Goal: Information Seeking & Learning: Learn about a topic

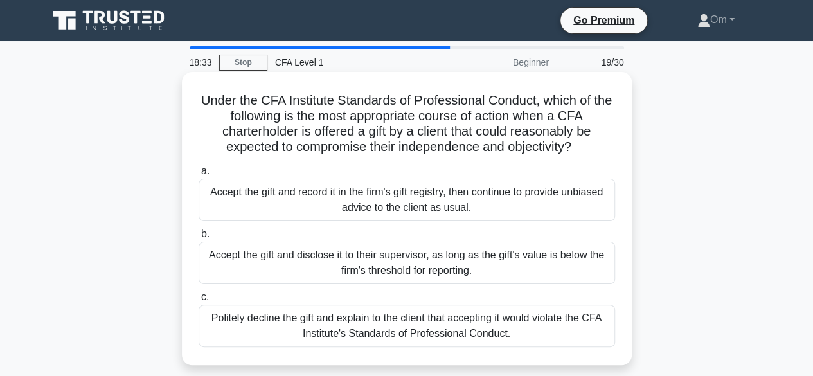
click at [403, 279] on div "Accept the gift and disclose it to their supervisor, as long as the gift's valu…" at bounding box center [407, 263] width 416 height 42
click at [199, 238] on input "b. Accept the gift and disclose it to their supervisor, as long as the gift's v…" at bounding box center [199, 234] width 0 height 8
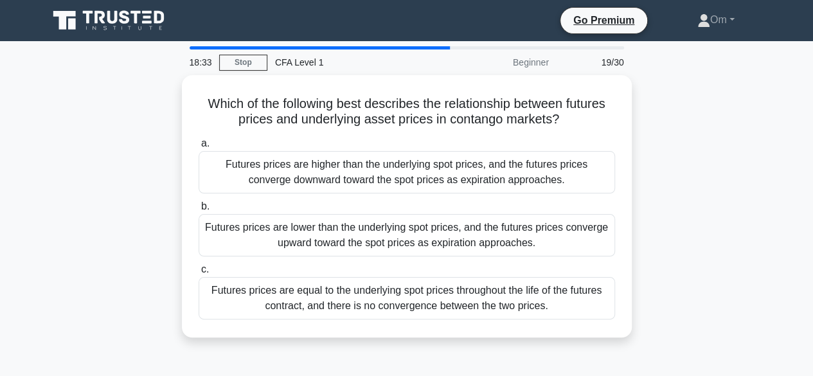
click at [403, 279] on div "Futures prices are equal to the underlying spot prices throughout the life of t…" at bounding box center [407, 298] width 416 height 42
click at [199, 274] on input "c. Futures prices are equal to the underlying spot prices throughout the life o…" at bounding box center [199, 269] width 0 height 8
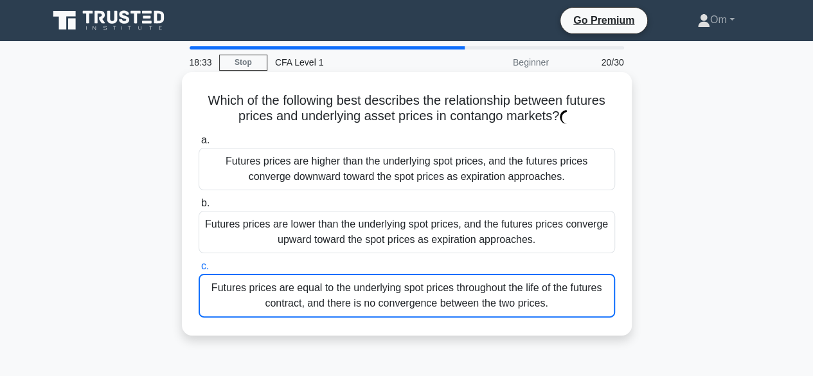
click at [403, 279] on div "Futures prices are equal to the underlying spot prices throughout the life of t…" at bounding box center [407, 296] width 416 height 44
click at [199, 270] on input "c. Futures prices are equal to the underlying spot prices throughout the life o…" at bounding box center [199, 266] width 0 height 8
click at [408, 247] on div "Futures prices are lower than the underlying spot prices, and the futures price…" at bounding box center [407, 232] width 416 height 42
click at [199, 208] on input "b. Futures prices are lower than the underlying spot prices, and the futures pr…" at bounding box center [199, 203] width 0 height 8
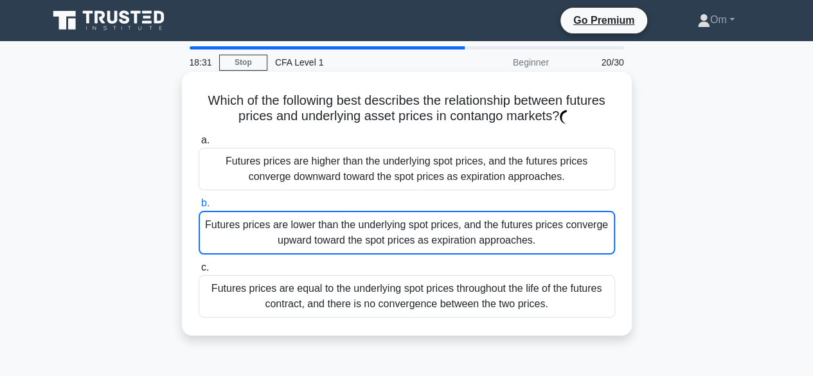
click at [408, 247] on div "Futures prices are lower than the underlying spot prices, and the futures price…" at bounding box center [407, 233] width 416 height 44
click at [199, 208] on input "b. Futures prices are lower than the underlying spot prices, and the futures pr…" at bounding box center [199, 203] width 0 height 8
click at [408, 247] on div "Futures prices are lower than the underlying spot prices, and the futures price…" at bounding box center [407, 233] width 416 height 44
click at [199, 208] on input "b. Futures prices are lower than the underlying spot prices, and the futures pr…" at bounding box center [199, 203] width 0 height 8
click at [408, 247] on div "Futures prices are lower than the underlying spot prices, and the futures price…" at bounding box center [407, 233] width 416 height 44
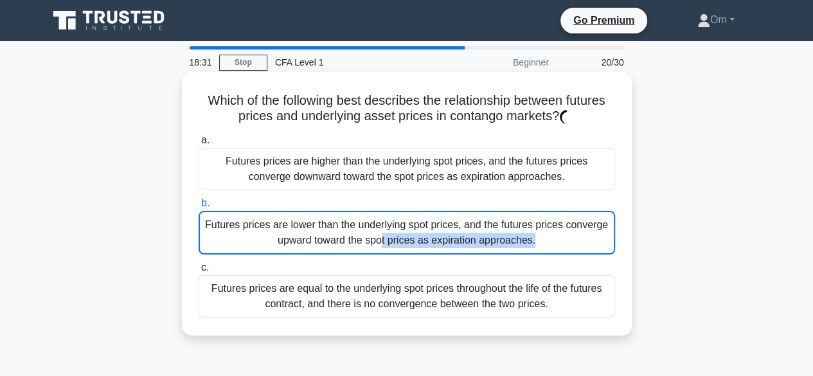
click at [199, 208] on input "b. Futures prices are lower than the underlying spot prices, and the futures pr…" at bounding box center [199, 203] width 0 height 8
click at [408, 247] on div "Futures prices are lower than the underlying spot prices, and the futures price…" at bounding box center [407, 233] width 416 height 44
click at [199, 208] on input "b. Futures prices are lower than the underlying spot prices, and the futures pr…" at bounding box center [199, 203] width 0 height 8
click at [408, 247] on div "Futures prices are lower than the underlying spot prices, and the futures price…" at bounding box center [407, 233] width 416 height 44
click at [199, 208] on input "b. Futures prices are lower than the underlying spot prices, and the futures pr…" at bounding box center [199, 203] width 0 height 8
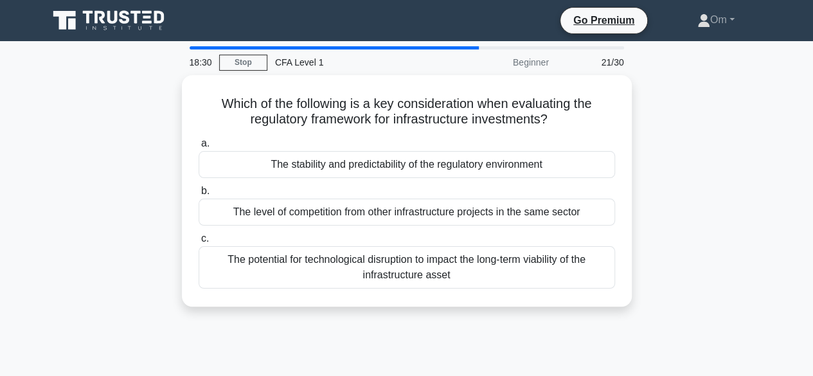
click at [408, 247] on div "The potential for technological disruption to impact the long-term viability of…" at bounding box center [407, 267] width 416 height 42
click at [199, 243] on input "c. The potential for technological disruption to impact the long-term viability…" at bounding box center [199, 238] width 0 height 8
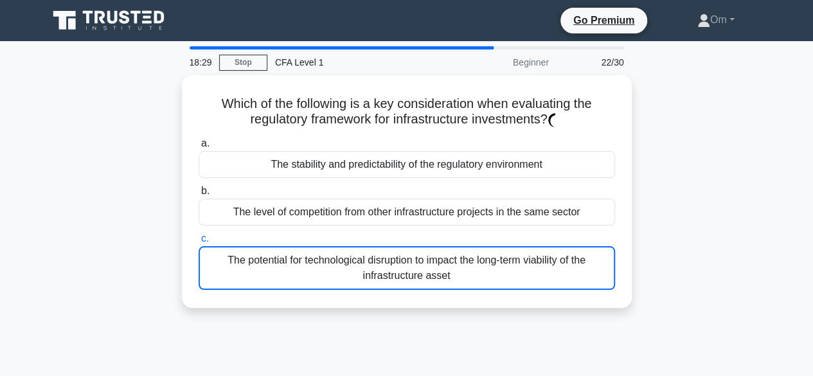
click at [408, 247] on div "The potential for technological disruption to impact the long-term viability of…" at bounding box center [407, 268] width 416 height 44
click at [199, 243] on input "c. The potential for technological disruption to impact the long-term viability…" at bounding box center [199, 238] width 0 height 8
click at [408, 247] on div "The potential for technological disruption to impact the long-term viability of…" at bounding box center [407, 268] width 416 height 44
click at [199, 243] on input "c. The potential for technological disruption to impact the long-term viability…" at bounding box center [199, 238] width 0 height 8
click at [408, 247] on div "The potential for technological disruption to impact the long-term viability of…" at bounding box center [407, 268] width 416 height 44
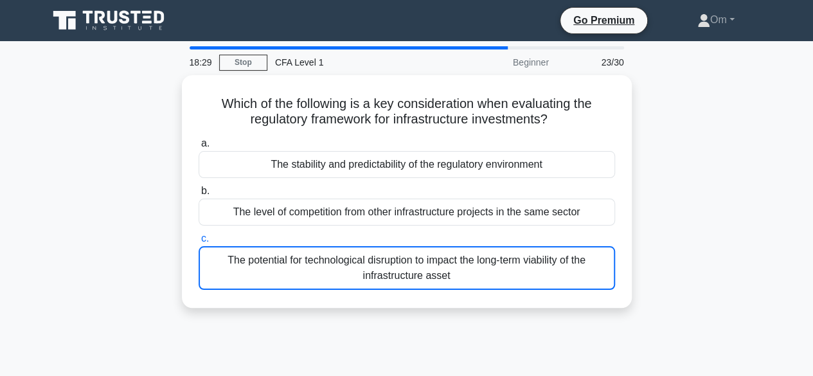
click at [199, 243] on input "c. The potential for technological disruption to impact the long-term viability…" at bounding box center [199, 238] width 0 height 8
click at [408, 247] on div "The potential for technological disruption to impact the long-term viability of…" at bounding box center [407, 268] width 416 height 44
click at [199, 243] on input "c. The potential for technological disruption to impact the long-term viability…" at bounding box center [199, 238] width 0 height 8
click at [408, 247] on div "The potential for technological disruption to impact the long-term viability of…" at bounding box center [407, 268] width 416 height 44
click at [199, 243] on input "c. The potential for technological disruption to impact the long-term viability…" at bounding box center [199, 238] width 0 height 8
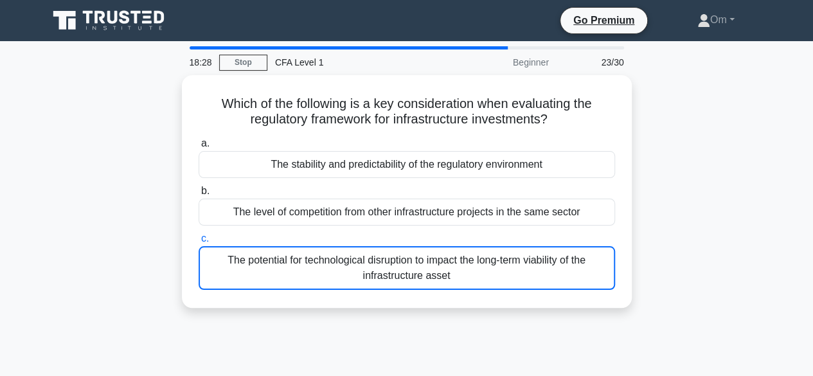
click at [408, 247] on div "The potential for technological disruption to impact the long-term viability of…" at bounding box center [407, 268] width 416 height 44
click at [199, 243] on input "c. The potential for technological disruption to impact the long-term viability…" at bounding box center [199, 238] width 0 height 8
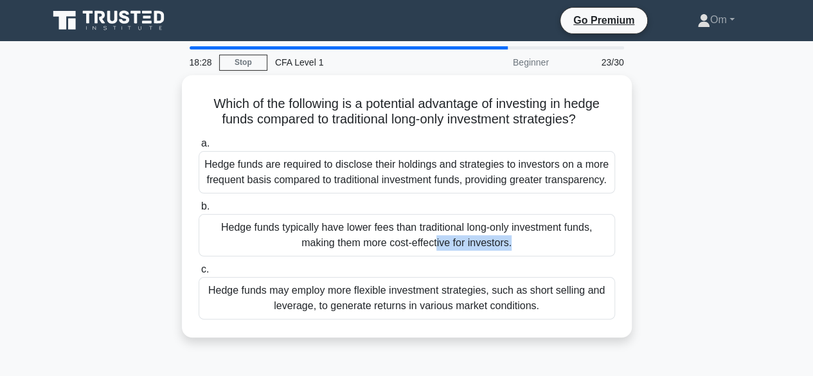
click at [408, 247] on div "Hedge funds typically have lower fees than traditional long-only investment fun…" at bounding box center [407, 235] width 416 height 42
click at [199, 211] on input "b. Hedge funds typically have lower fees than traditional long-only investment …" at bounding box center [199, 206] width 0 height 8
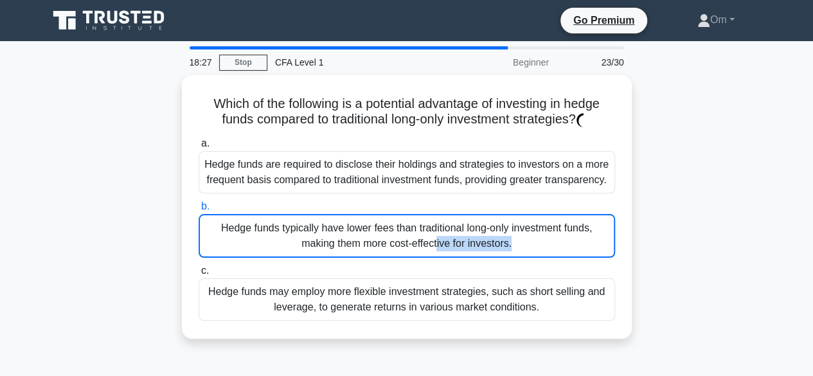
click at [408, 247] on div "Hedge funds typically have lower fees than traditional long-only investment fun…" at bounding box center [407, 236] width 416 height 44
click at [199, 211] on input "b. Hedge funds typically have lower fees than traditional long-only investment …" at bounding box center [199, 206] width 0 height 8
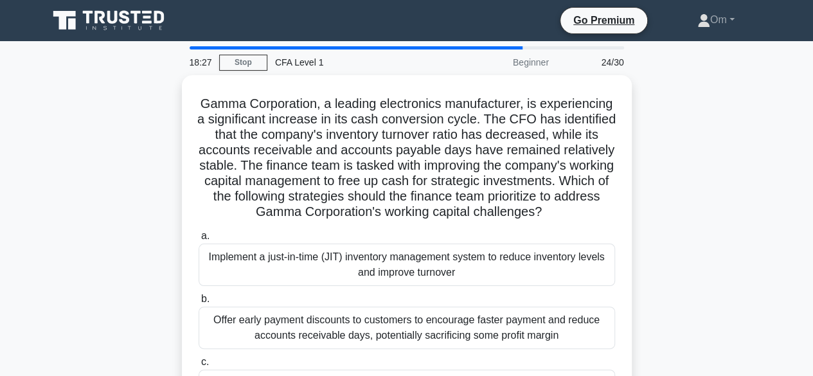
click at [408, 247] on label "a. Implement a just-in-time (JIT) inventory management system to reduce invento…" at bounding box center [407, 257] width 416 height 58
click at [199, 240] on input "a. Implement a just-in-time (JIT) inventory management system to reduce invento…" at bounding box center [199, 236] width 0 height 8
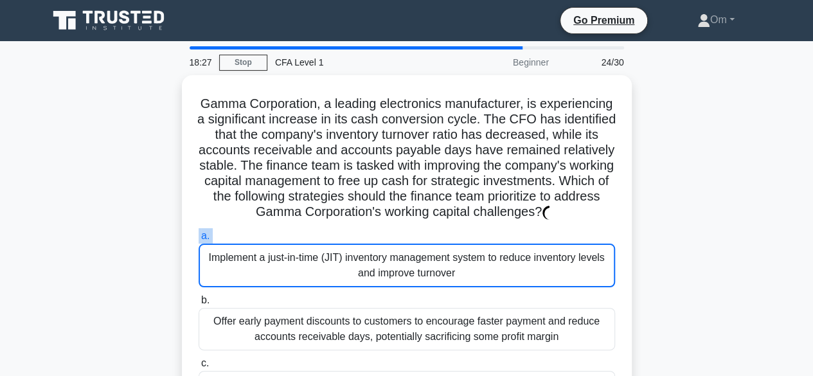
click at [408, 247] on label "a. Implement a just-in-time (JIT) inventory management system to reduce invento…" at bounding box center [407, 257] width 416 height 59
click at [199, 240] on input "a. Implement a just-in-time (JIT) inventory management system to reduce invento…" at bounding box center [199, 236] width 0 height 8
click at [408, 247] on label "a. Implement a just-in-time (JIT) inventory management system to reduce invento…" at bounding box center [407, 257] width 416 height 59
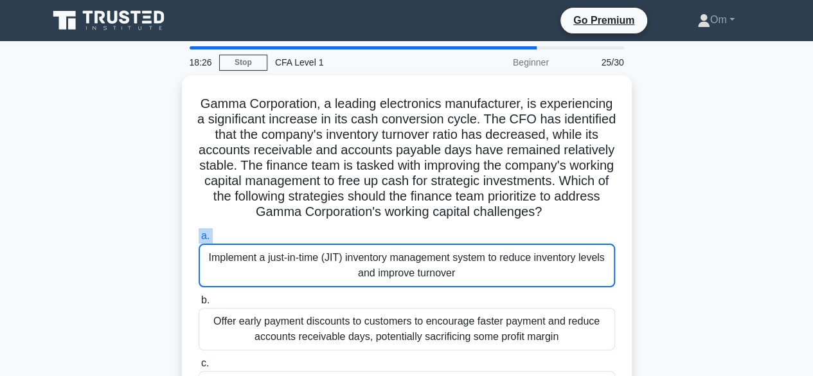
click at [199, 240] on input "a. Implement a just-in-time (JIT) inventory management system to reduce invento…" at bounding box center [199, 236] width 0 height 8
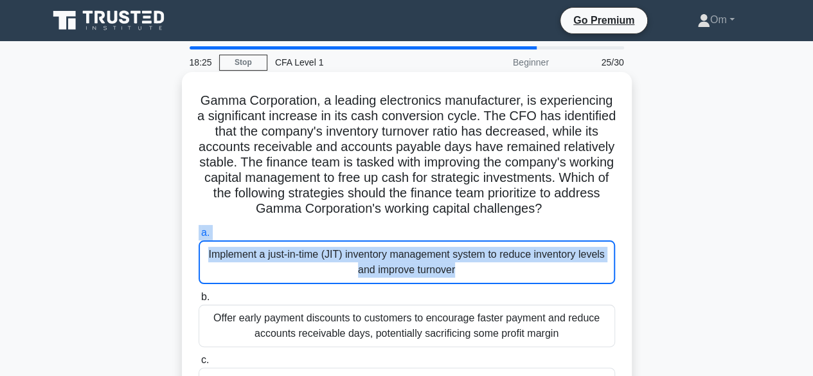
drag, startPoint x: 408, startPoint y: 247, endPoint x: 416, endPoint y: 309, distance: 62.9
click at [416, 309] on div "a. Implement a just-in-time (JIT) inventory management system to reduce invento…" at bounding box center [407, 317] width 432 height 190
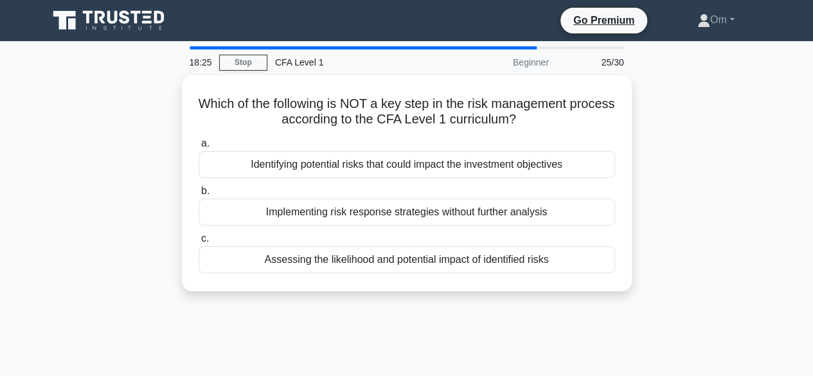
click at [416, 309] on div "18:25 Stop CFA Level 1 Beginner 25/30 Which of the following is NOT a key step …" at bounding box center [406, 367] width 732 height 642
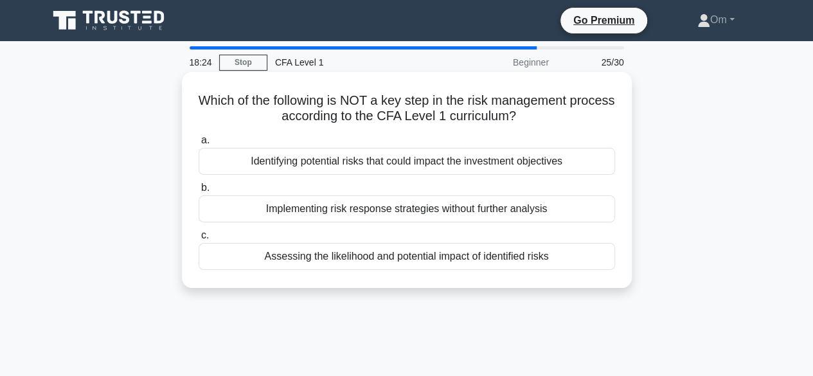
click at [427, 214] on div "18:24 Stop CFA Level 1 Beginner 25/30 Which of the following is NOT a key step …" at bounding box center [406, 367] width 732 height 642
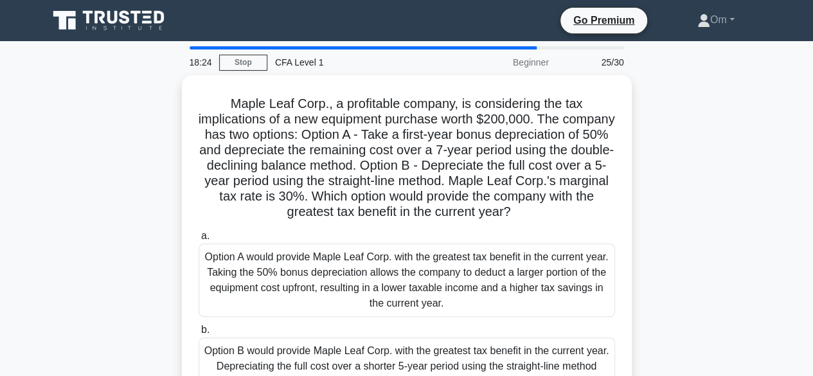
click at [427, 214] on h5 "Maple Leaf Corp., a profitable company, is considering the tax implications of …" at bounding box center [406, 158] width 419 height 125
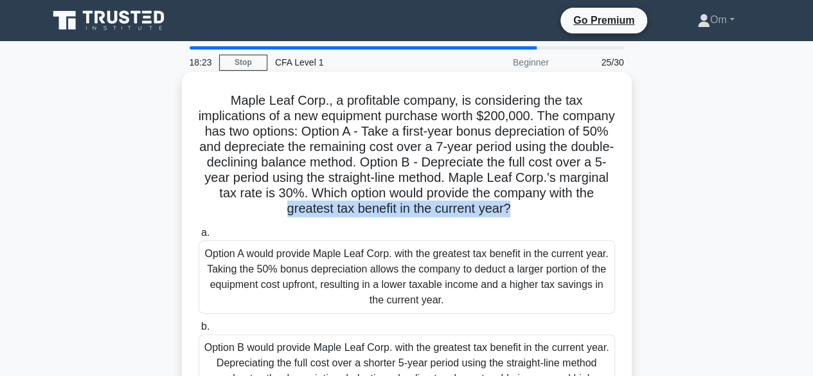
drag, startPoint x: 427, startPoint y: 215, endPoint x: 434, endPoint y: 251, distance: 36.8
click at [434, 251] on div "Maple Leaf Corp., a profitable company, is considering the tax implications of …" at bounding box center [406, 303] width 439 height 452
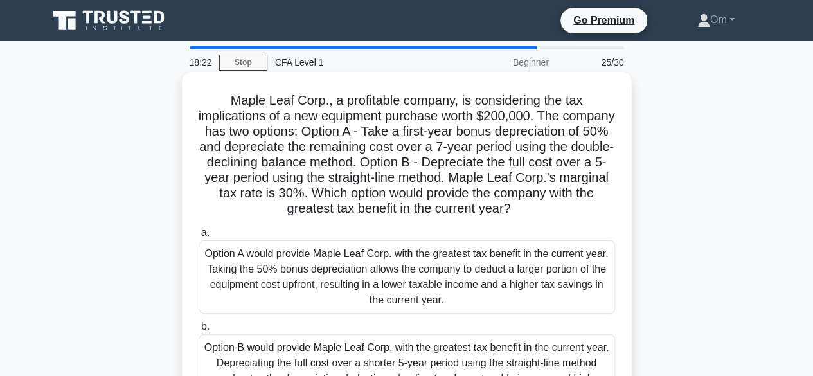
click at [436, 271] on div "Option A would provide Maple Leaf Corp. with the greatest tax benefit in the cu…" at bounding box center [407, 276] width 416 height 73
click at [199, 237] on input "a. Option A would provide Maple Leaf Corp. with the greatest tax benefit in the…" at bounding box center [199, 233] width 0 height 8
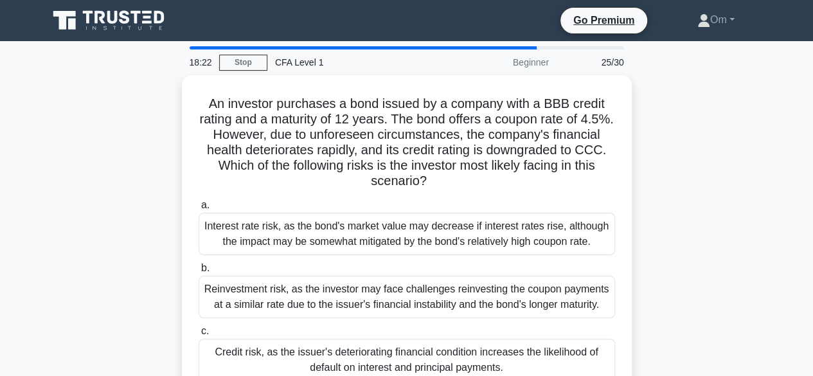
click at [436, 271] on label "b. Reinvestment risk, as the investor may face challenges reinvesting the coupo…" at bounding box center [407, 289] width 416 height 58
click at [199, 271] on input "b. Reinvestment risk, as the investor may face challenges reinvesting the coupo…" at bounding box center [199, 268] width 0 height 8
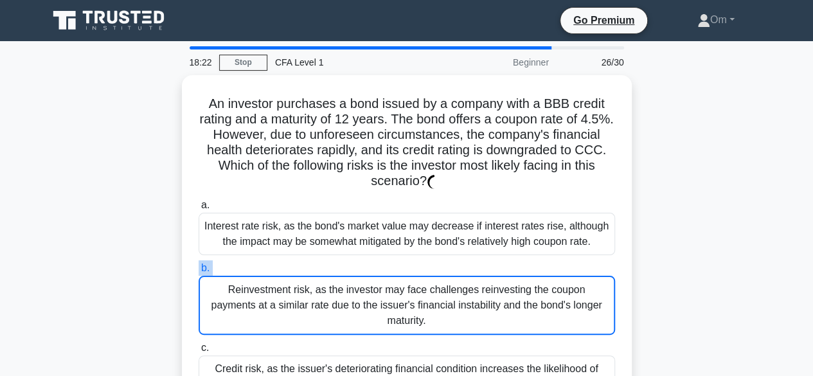
click at [436, 271] on label "b. Reinvestment risk, as the investor may face challenges reinvesting the coupo…" at bounding box center [407, 297] width 416 height 75
click at [199, 271] on input "b. Reinvestment risk, as the investor may face challenges reinvesting the coupo…" at bounding box center [199, 268] width 0 height 8
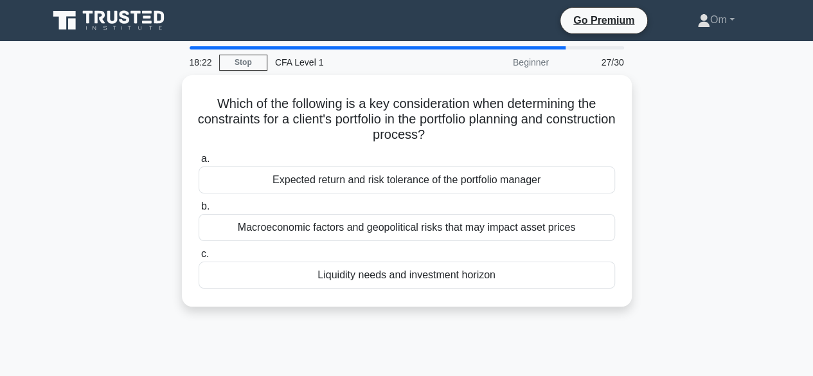
click at [436, 271] on div "Liquidity needs and investment horizon" at bounding box center [407, 274] width 416 height 27
click at [199, 258] on input "c. Liquidity needs and investment horizon" at bounding box center [199, 254] width 0 height 8
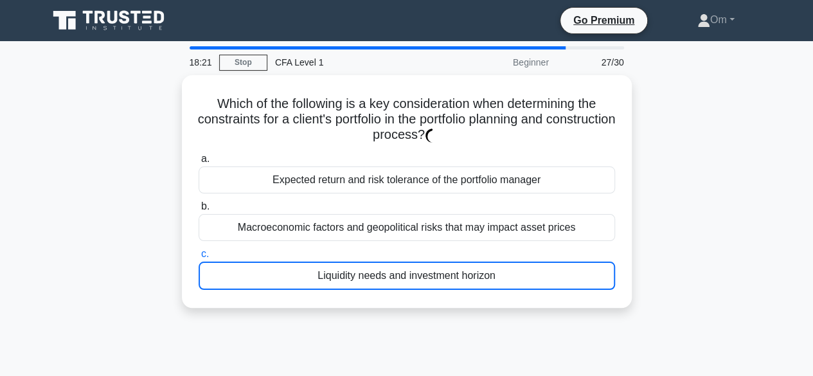
click at [436, 271] on div "Liquidity needs and investment horizon" at bounding box center [407, 275] width 416 height 28
click at [199, 258] on input "c. Liquidity needs and investment horizon" at bounding box center [199, 254] width 0 height 8
click at [436, 271] on div "Liquidity needs and investment horizon" at bounding box center [407, 275] width 416 height 28
click at [199, 258] on input "c. Liquidity needs and investment horizon" at bounding box center [199, 254] width 0 height 8
click at [436, 271] on div "Liquidity needs and investment horizon" at bounding box center [407, 275] width 416 height 28
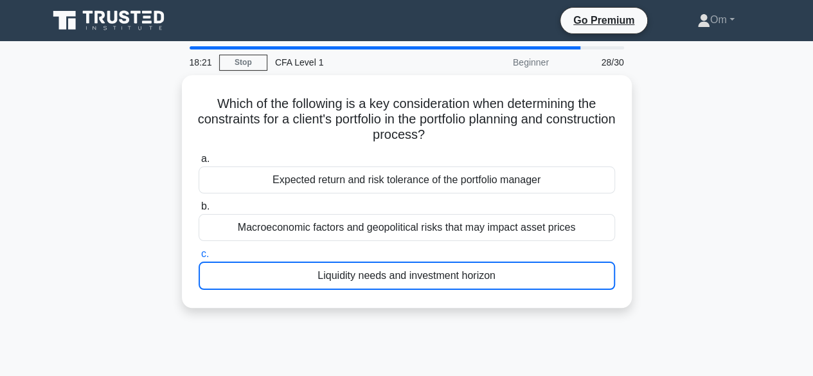
click at [199, 258] on input "c. Liquidity needs and investment horizon" at bounding box center [199, 254] width 0 height 8
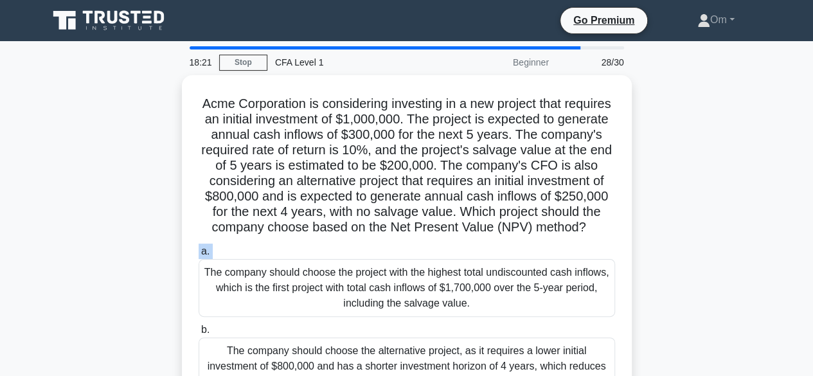
click at [436, 271] on label "a. The company should choose the project with the highest total undiscounted ca…" at bounding box center [407, 279] width 416 height 73
click at [199, 256] on input "a. The company should choose the project with the highest total undiscounted ca…" at bounding box center [199, 251] width 0 height 8
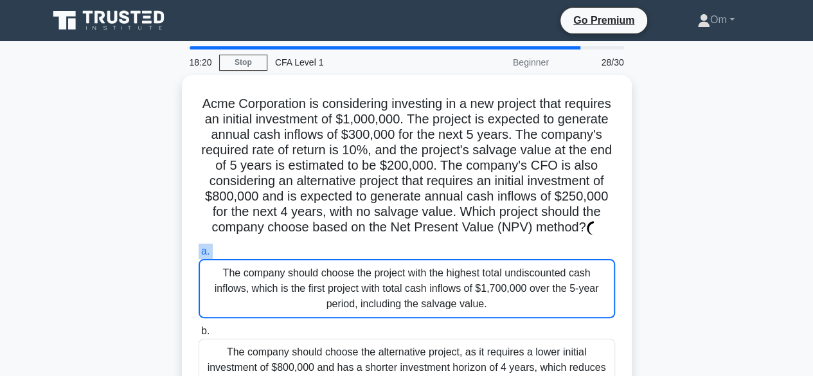
click at [436, 271] on label "a. The company should choose the project with the highest total undiscounted ca…" at bounding box center [407, 280] width 416 height 75
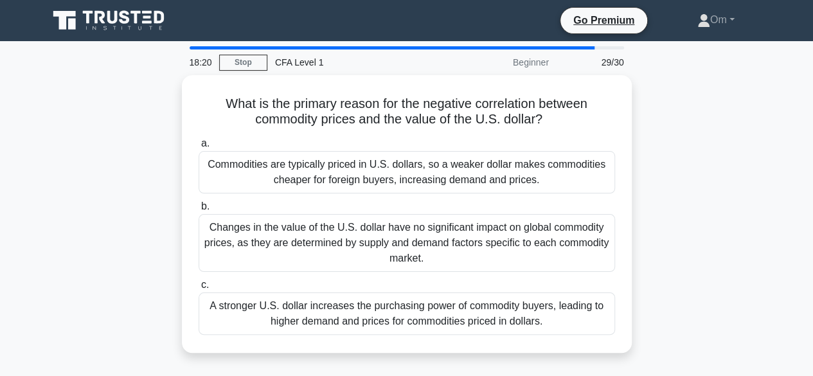
click at [436, 271] on div "a. Commodities are typically priced in U.S. dollars, so a weaker dollar makes c…" at bounding box center [407, 235] width 432 height 204
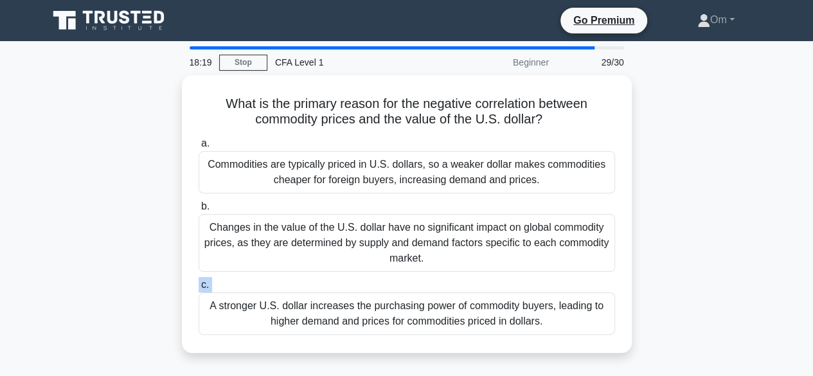
click at [436, 271] on div "a. Commodities are typically priced in U.S. dollars, so a weaker dollar makes c…" at bounding box center [407, 235] width 432 height 204
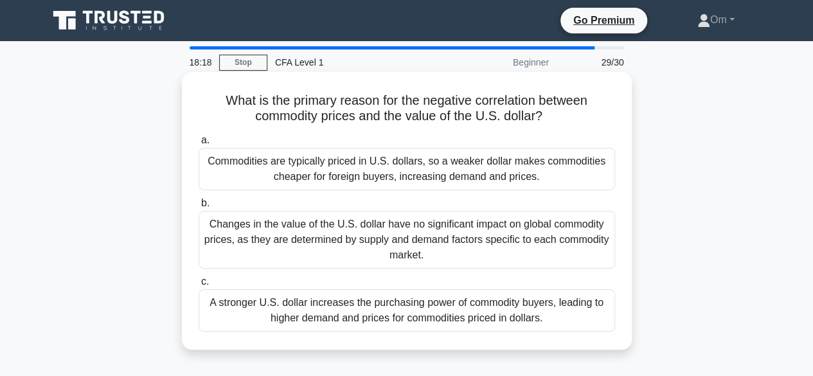
click at [436, 237] on div "Changes in the value of the U.S. dollar have no significant impact on global co…" at bounding box center [407, 240] width 416 height 58
click at [199, 208] on input "b. Changes in the value of the U.S. dollar have no significant impact on global…" at bounding box center [199, 203] width 0 height 8
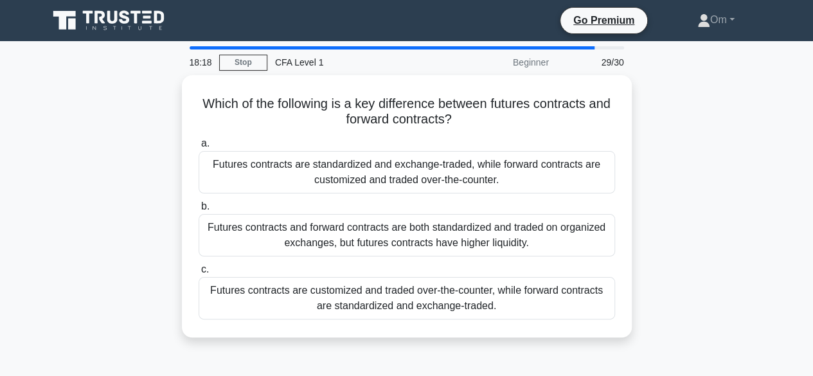
click at [436, 237] on div "Futures contracts and forward contracts are both standardized and traded on org…" at bounding box center [407, 235] width 416 height 42
click at [199, 211] on input "b. Futures contracts and forward contracts are both standardized and traded on …" at bounding box center [199, 206] width 0 height 8
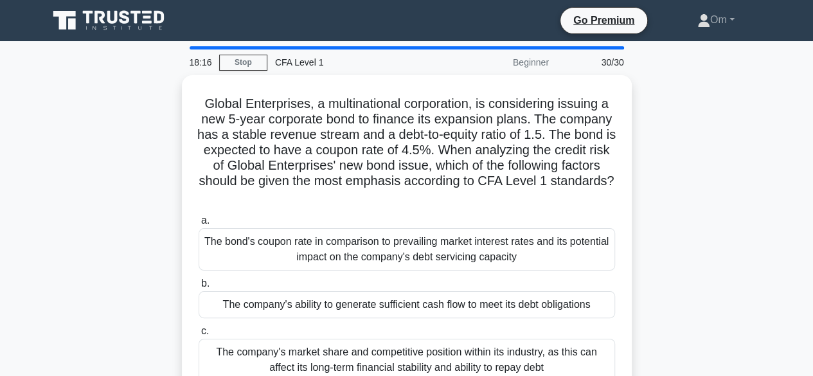
click at [436, 237] on div "The bond's coupon rate in comparison to prevailing market interest rates and it…" at bounding box center [407, 249] width 416 height 42
click at [199, 225] on input "a. The bond's coupon rate in comparison to prevailing market interest rates and…" at bounding box center [199, 221] width 0 height 8
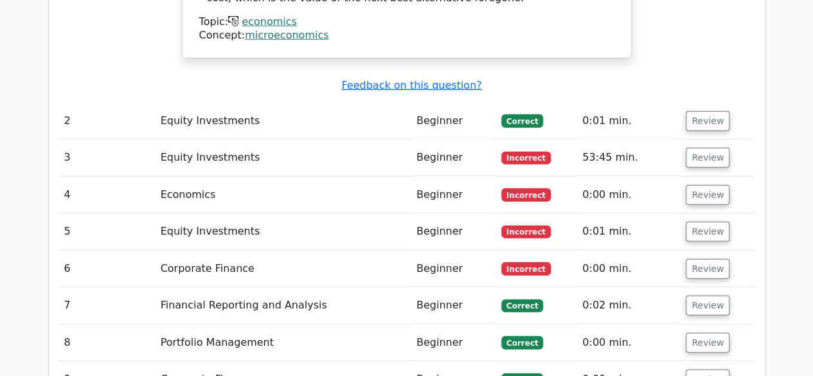
scroll to position [1756, 0]
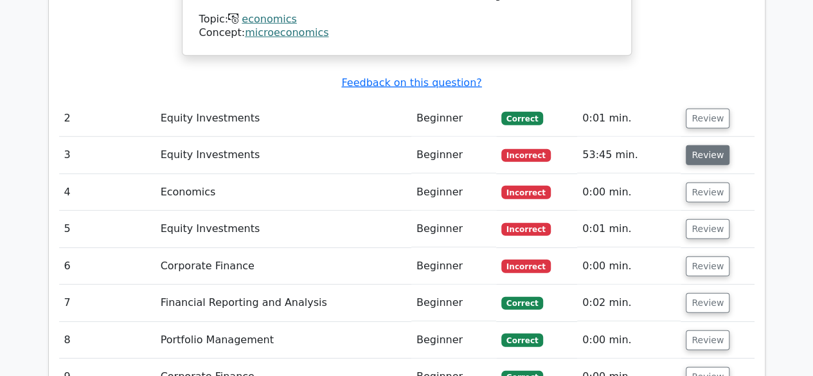
click at [702, 145] on button "Review" at bounding box center [708, 155] width 44 height 20
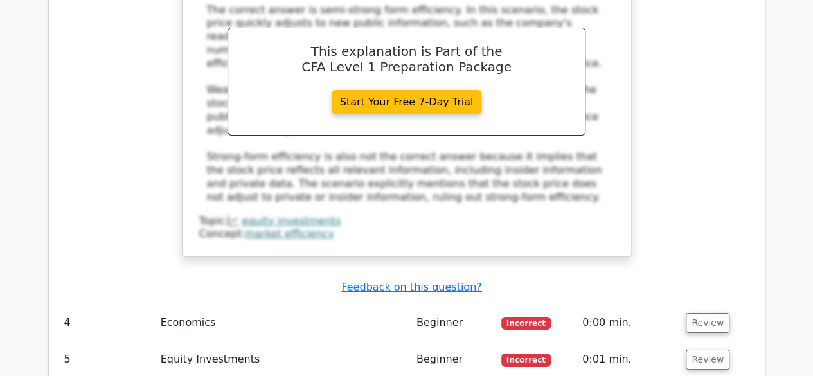
scroll to position [2281, 0]
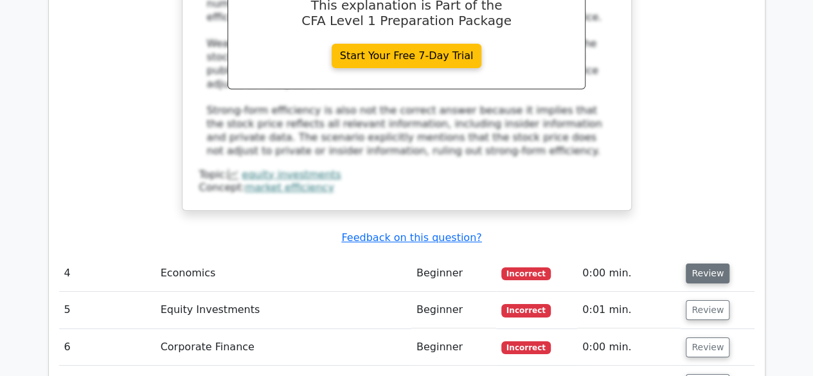
click at [689, 263] on button "Review" at bounding box center [708, 273] width 44 height 20
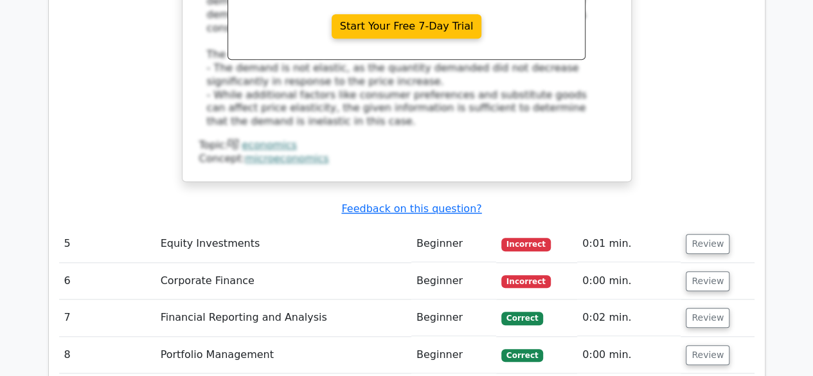
scroll to position [2978, 0]
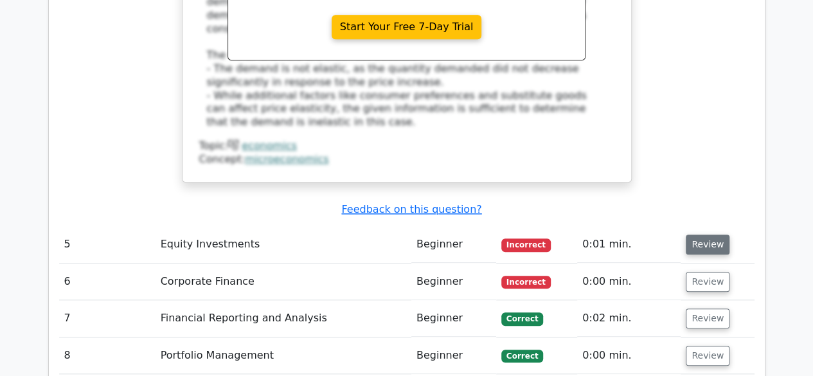
click at [703, 234] on button "Review" at bounding box center [708, 244] width 44 height 20
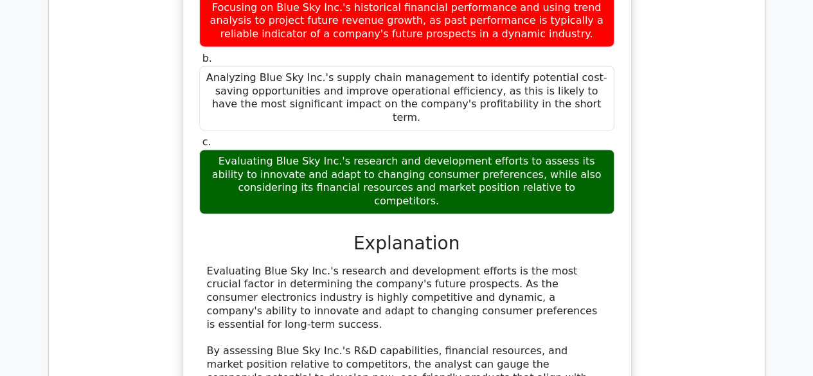
scroll to position [3428, 0]
